Goal: Information Seeking & Learning: Learn about a topic

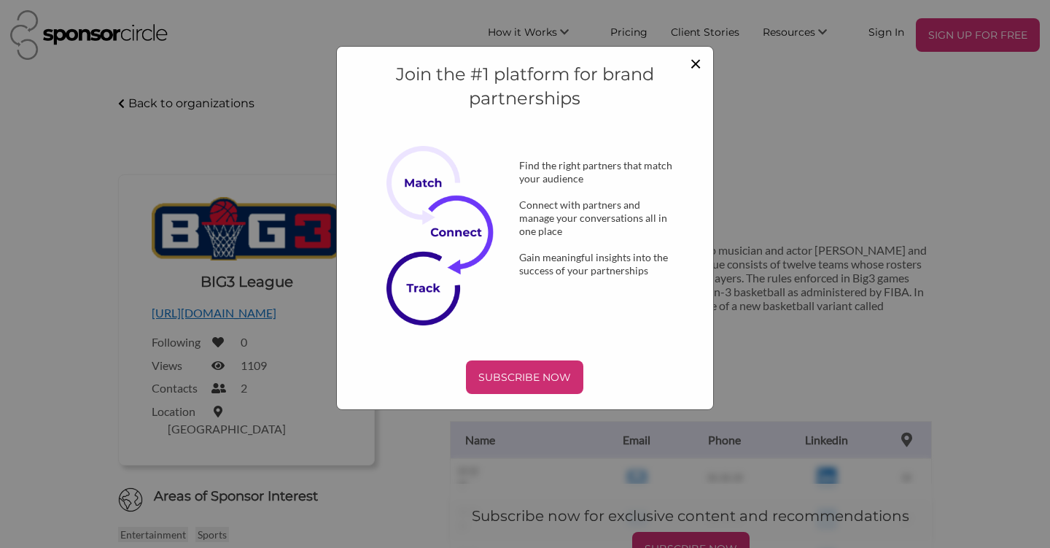
click at [695, 54] on span "×" at bounding box center [696, 62] width 12 height 25
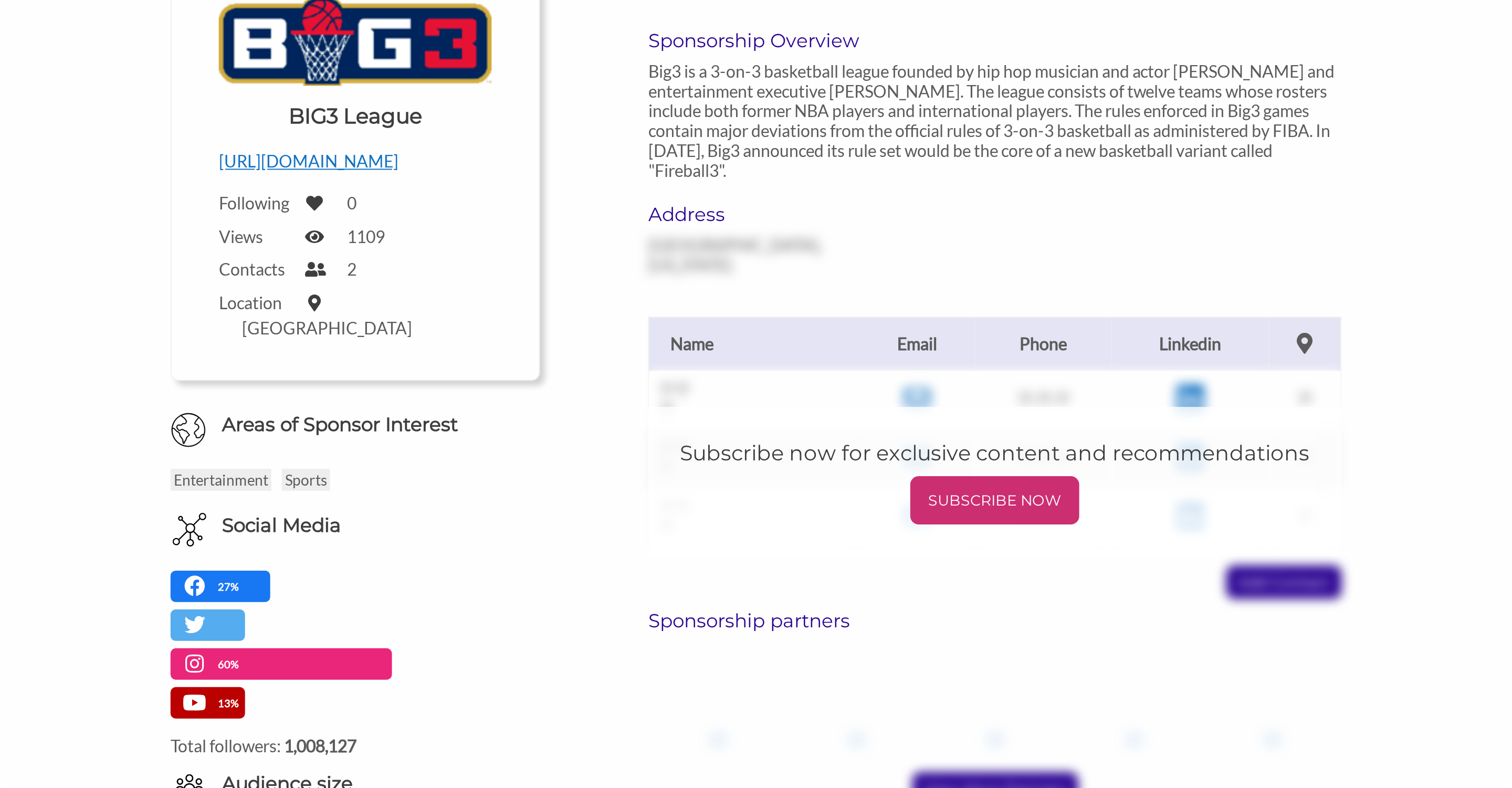
scroll to position [95, 0]
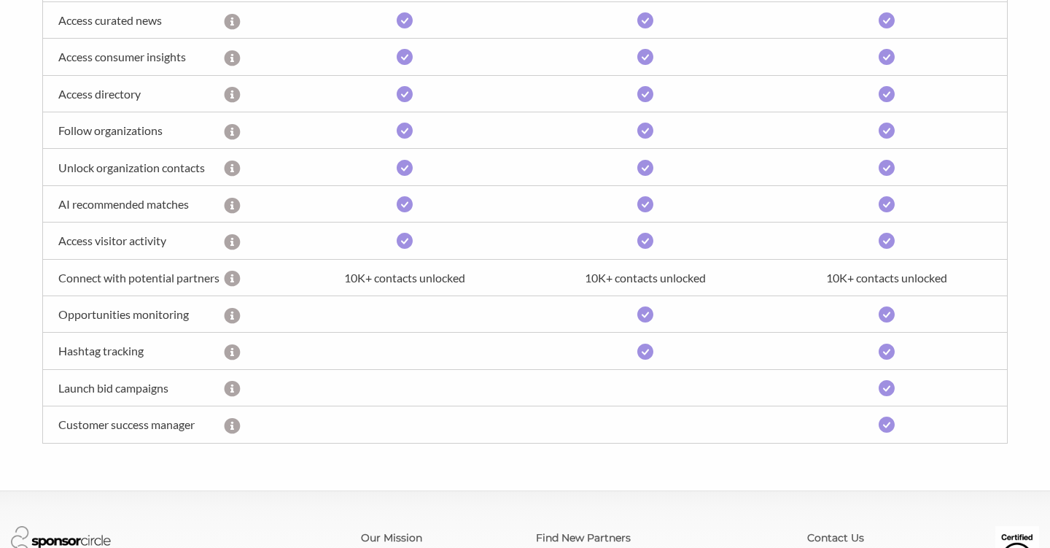
scroll to position [665, 0]
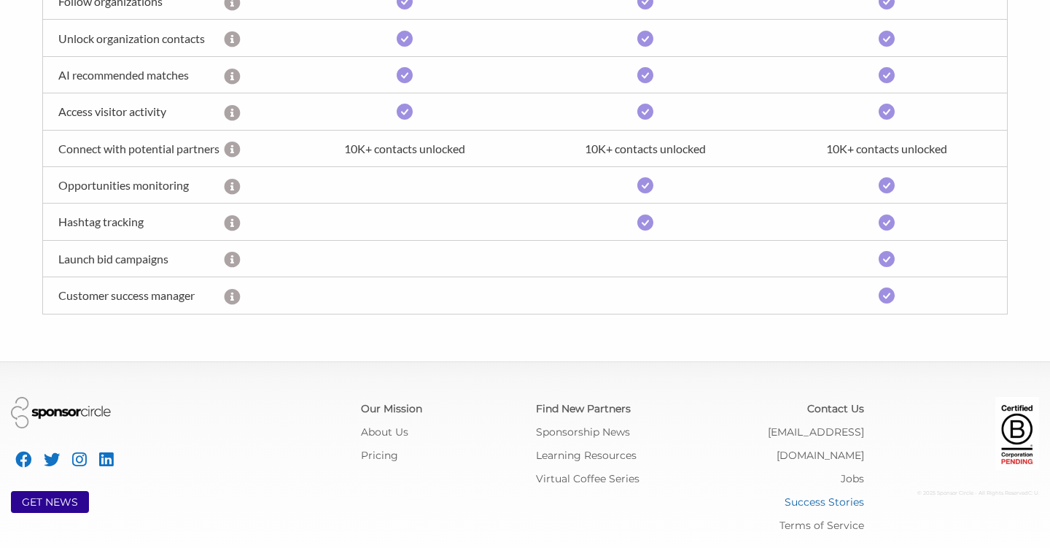
click at [856, 495] on link "Success Stories" at bounding box center [825, 501] width 80 height 13
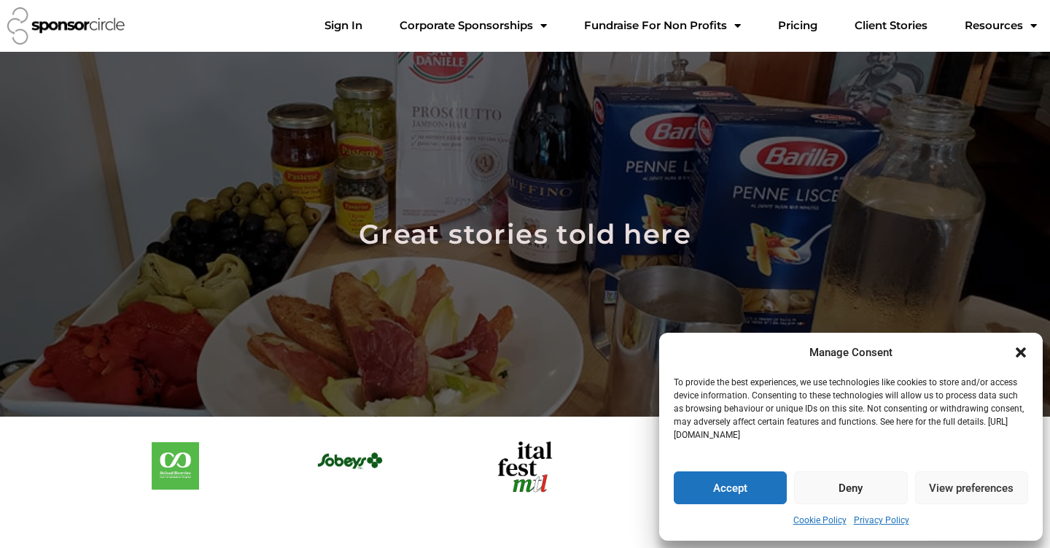
click at [750, 489] on button "Accept" at bounding box center [730, 487] width 113 height 33
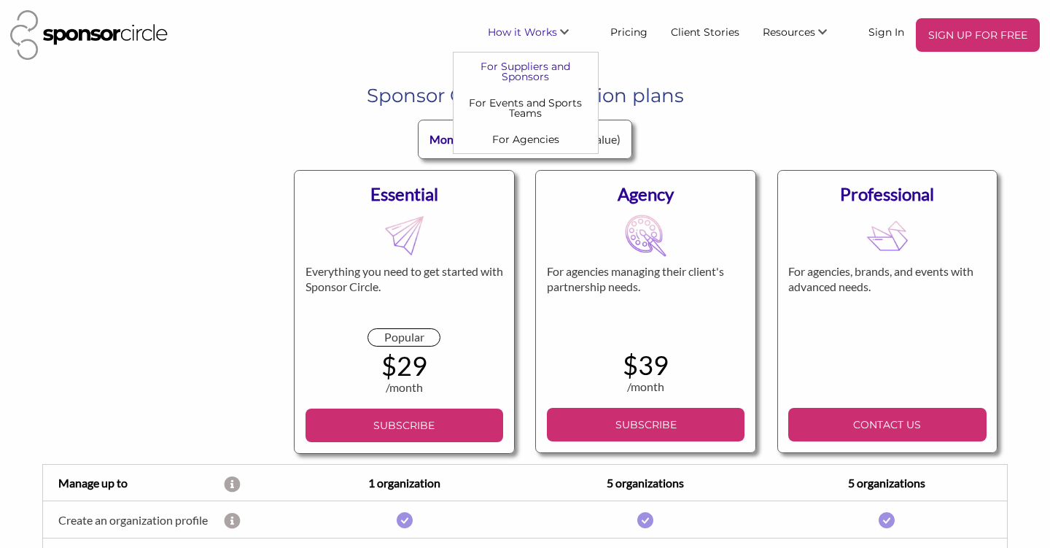
click at [540, 74] on link "For Suppliers and Sponsors" at bounding box center [526, 71] width 144 height 36
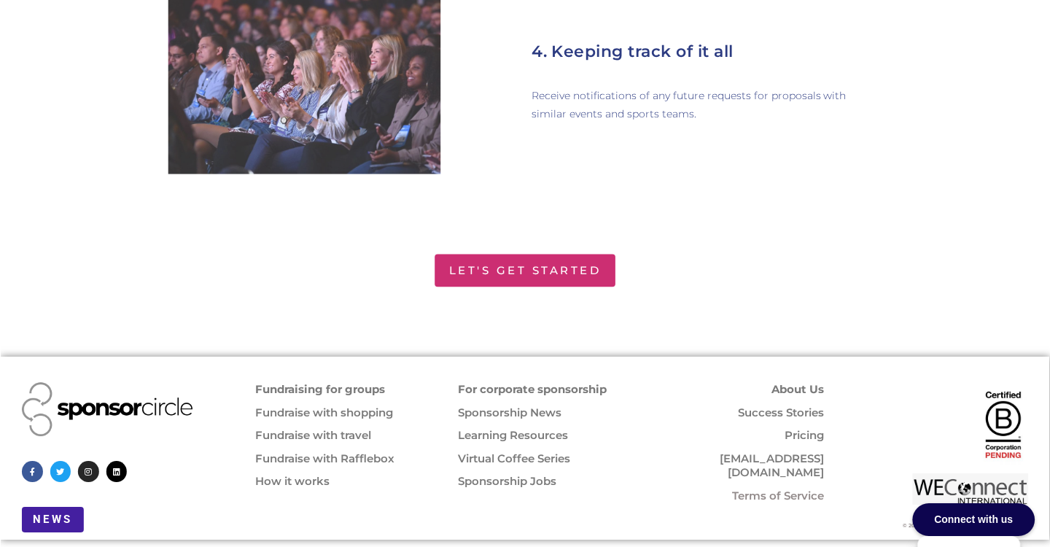
scroll to position [1742, 0]
